Goal: Complete application form: Complete application form

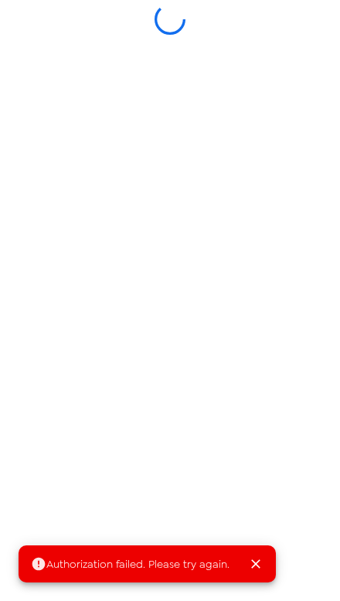
click at [251, 568] on icon "Close" at bounding box center [255, 563] width 9 height 9
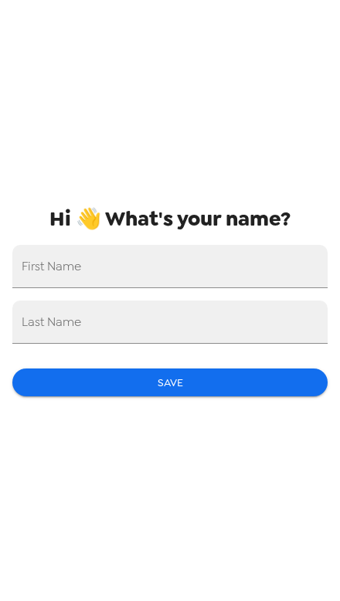
click at [253, 271] on input "First Name" at bounding box center [169, 266] width 315 height 43
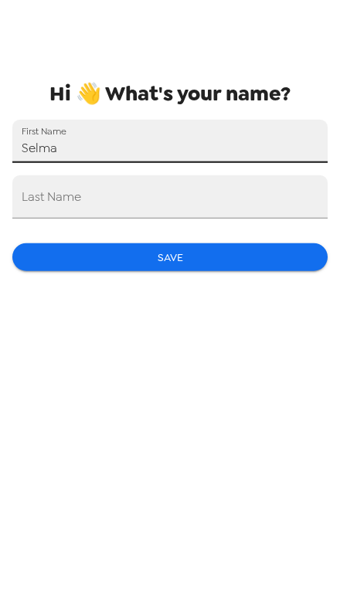
type input "Selma"
click at [241, 300] on input "Last Name" at bounding box center [169, 321] width 315 height 43
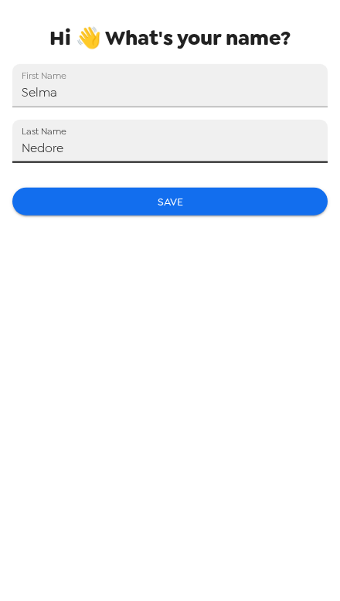
type input "Nedore"
click at [263, 368] on button "Save" at bounding box center [169, 382] width 315 height 29
